Goal: Transaction & Acquisition: Purchase product/service

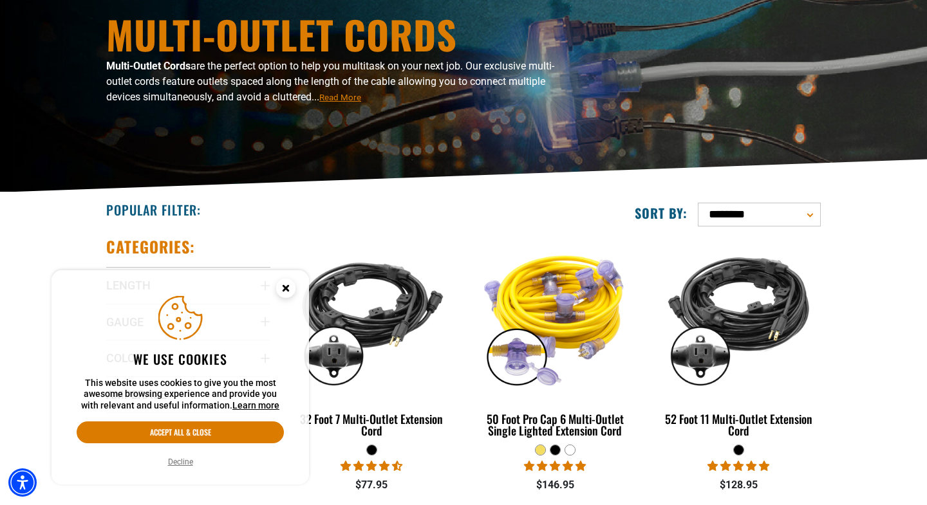
scroll to position [136, 0]
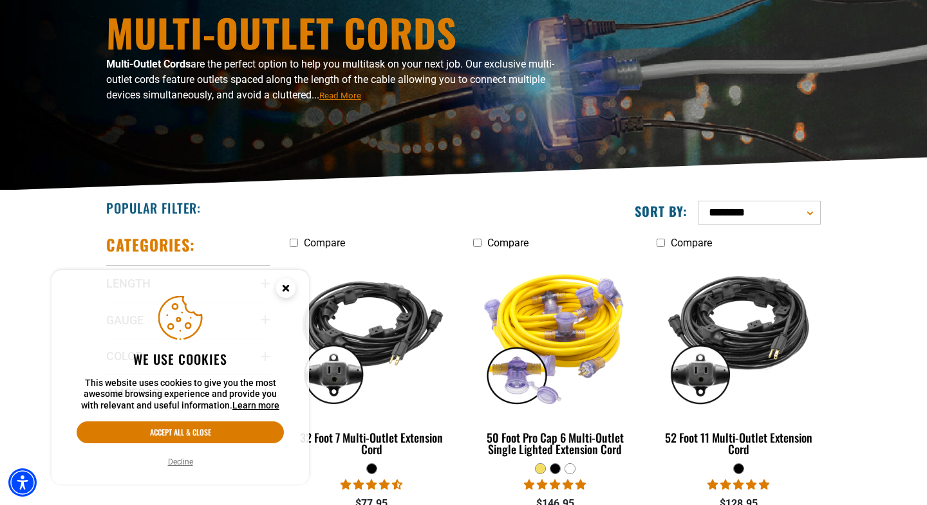
click at [283, 285] on circle "Cookie Consent" at bounding box center [285, 288] width 19 height 19
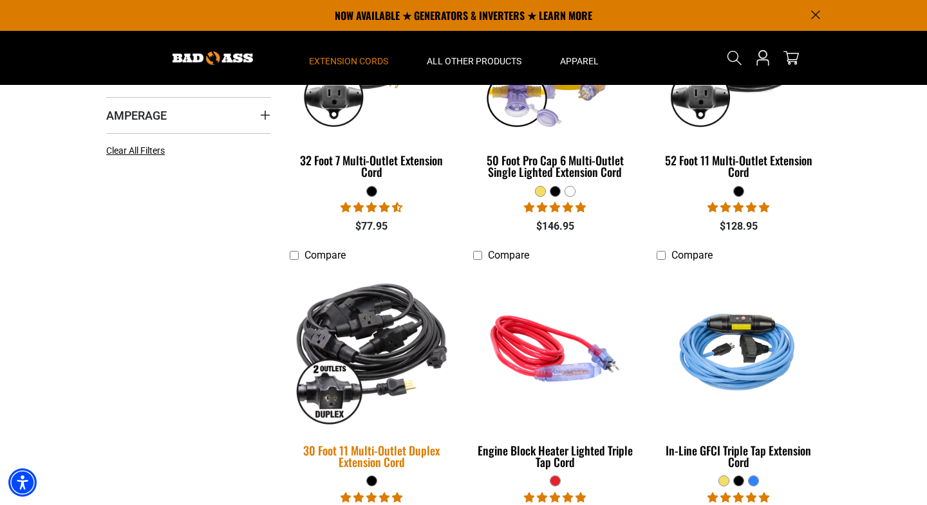
scroll to position [411, 0]
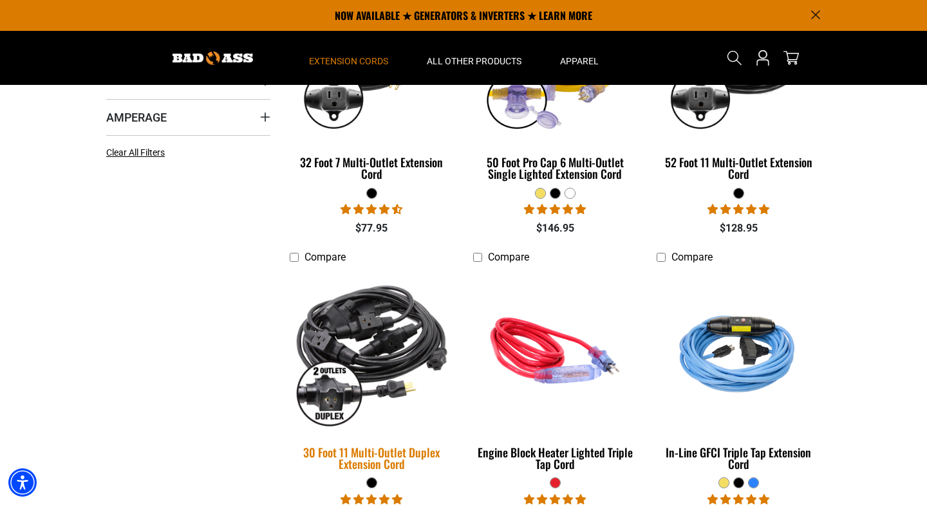
click at [373, 451] on div "30 Foot 11 Multi-Outlet Duplex Extension Cord" at bounding box center [372, 458] width 164 height 23
